Goal: Browse casually

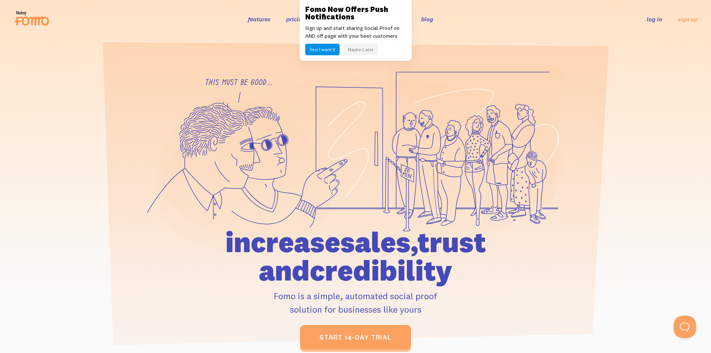
scroll to position [325, 0]
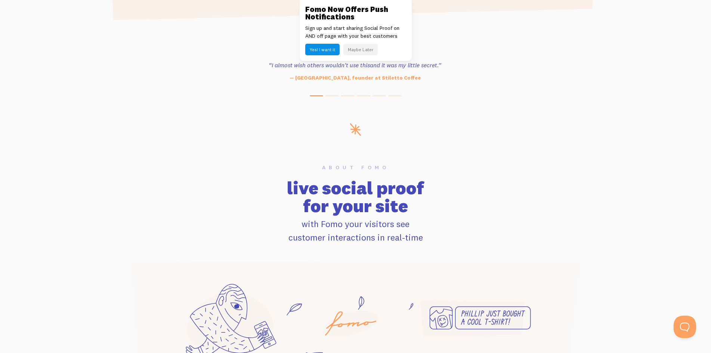
click at [330, 2] on div "Fomo Now Offers Push Notifications Sign up and start sharing Social Proof on AN…" at bounding box center [355, 30] width 112 height 61
click at [118, 114] on link at bounding box center [355, 176] width 711 height 353
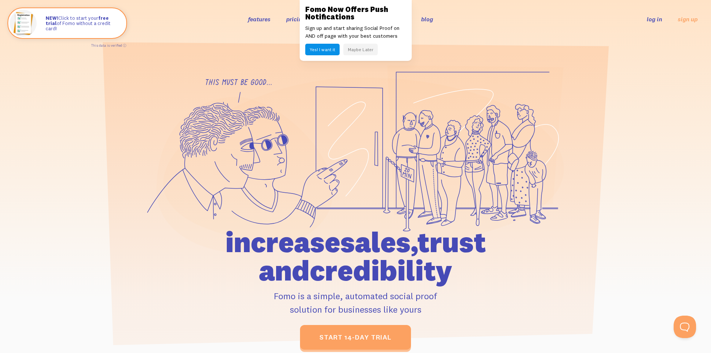
scroll to position [15, 0]
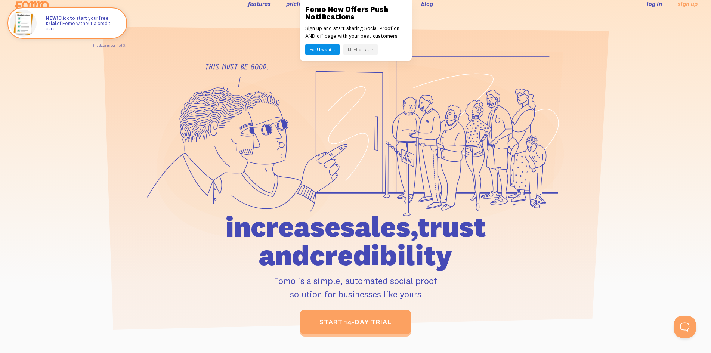
click at [328, 2] on div "Fomo Now Offers Push Notifications Sign up and start sharing Social Proof on AN…" at bounding box center [355, 30] width 112 height 61
